Goal: Task Accomplishment & Management: Use online tool/utility

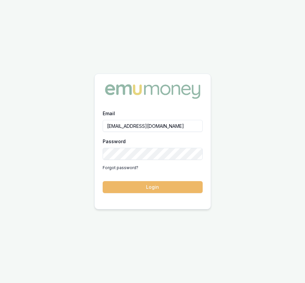
click at [141, 183] on button "Login" at bounding box center [153, 187] width 100 height 12
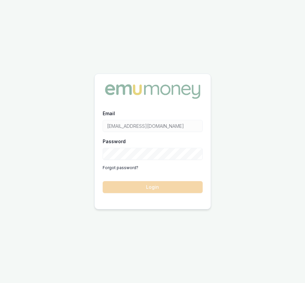
drag, startPoint x: 101, startPoint y: 22, endPoint x: 101, endPoint y: 0, distance: 22.3
click at [101, 21] on div "Email Eujin.ooi@emumoney.com.au Password Forgot password? Login" at bounding box center [152, 141] width 305 height 283
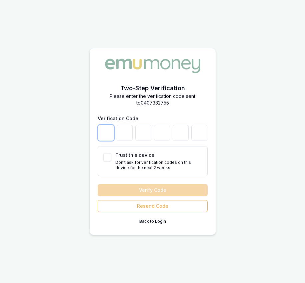
click at [106, 132] on input "number" at bounding box center [106, 133] width 16 height 16
type input "2"
type input "5"
type input "6"
type input "4"
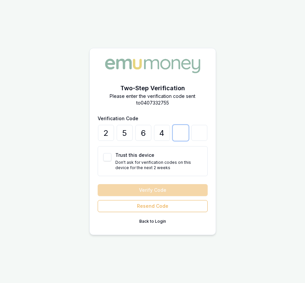
type input "0"
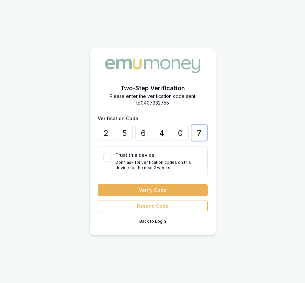
type input "7"
click at [105, 158] on button "Trust this device" at bounding box center [107, 157] width 8 height 8
checkbox input "true"
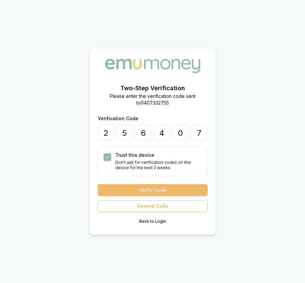
click at [141, 189] on button "Verify Code" at bounding box center [153, 190] width 110 height 12
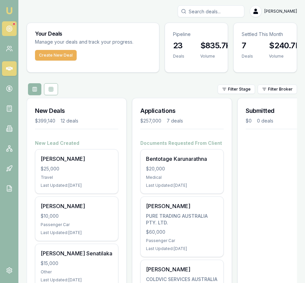
click at [8, 28] on circle at bounding box center [9, 28] width 3 height 3
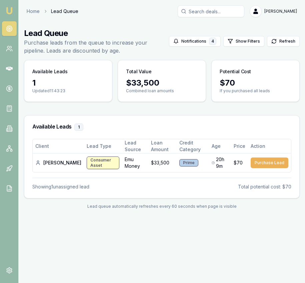
click at [8, 12] on img at bounding box center [9, 11] width 8 height 8
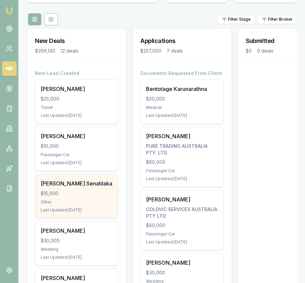
scroll to position [73, 0]
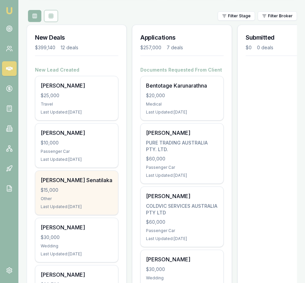
click at [89, 178] on div "[PERSON_NAME] Senatilaka" at bounding box center [77, 180] width 72 height 8
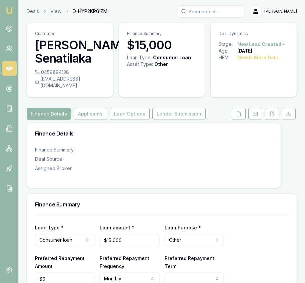
click at [7, 14] on img at bounding box center [9, 11] width 8 height 8
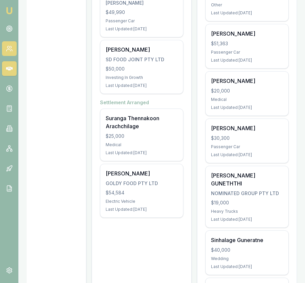
scroll to position [174, 0]
